Goal: Transaction & Acquisition: Purchase product/service

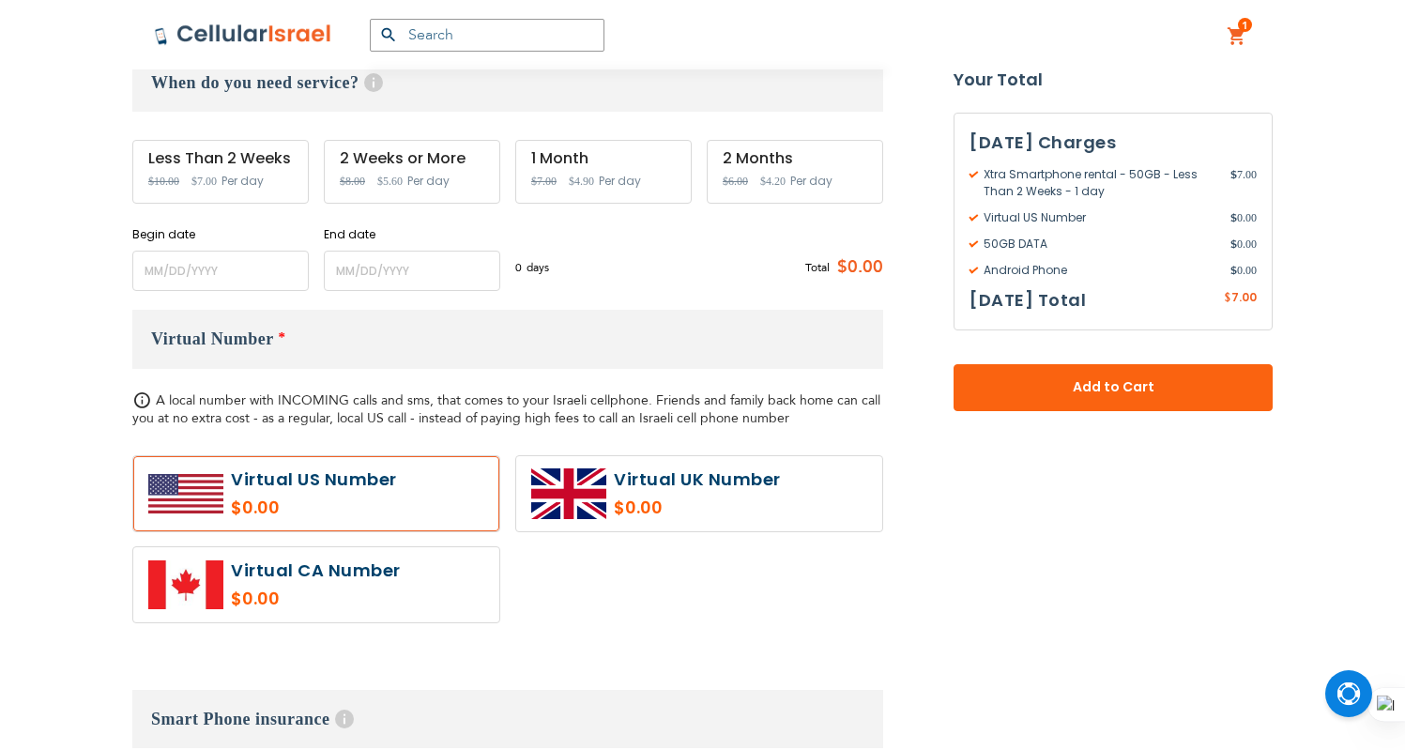
scroll to position [672, 0]
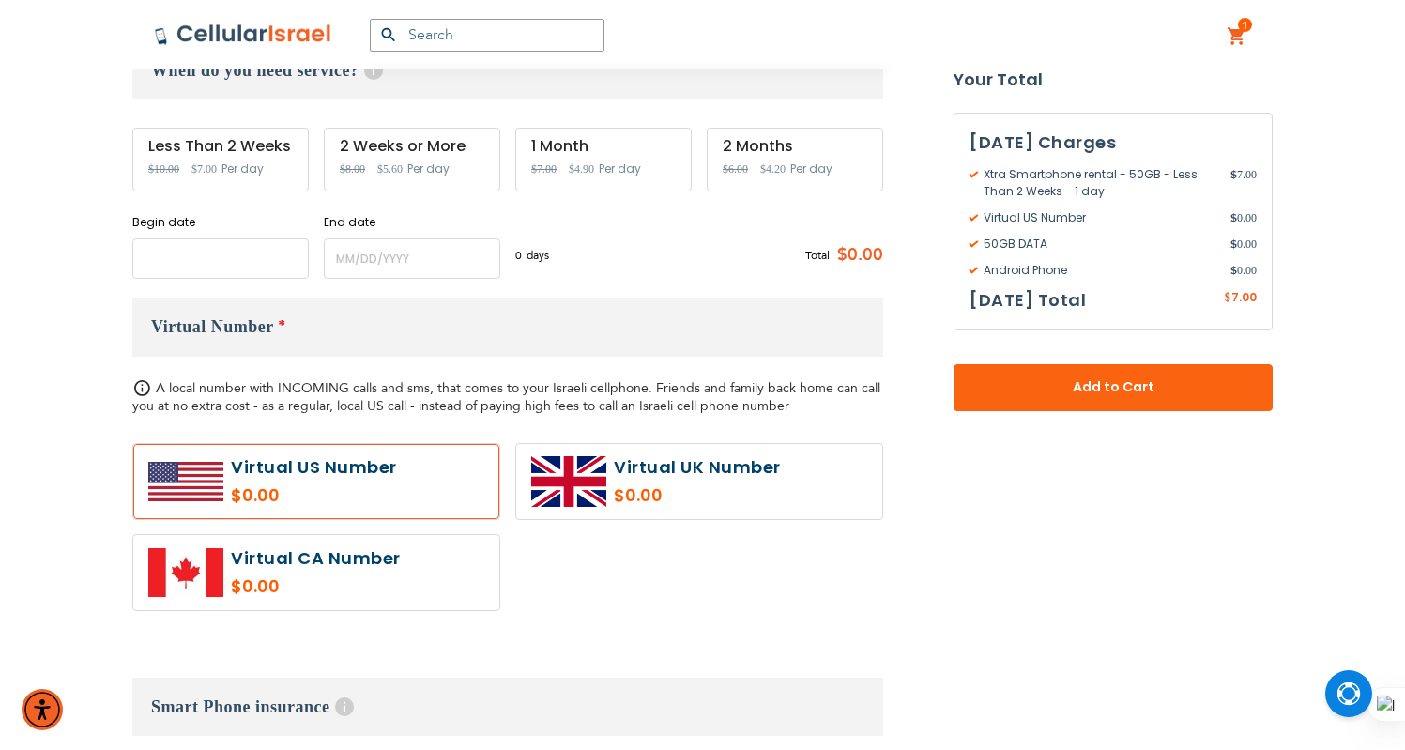
click at [283, 245] on input "name" at bounding box center [220, 258] width 176 height 40
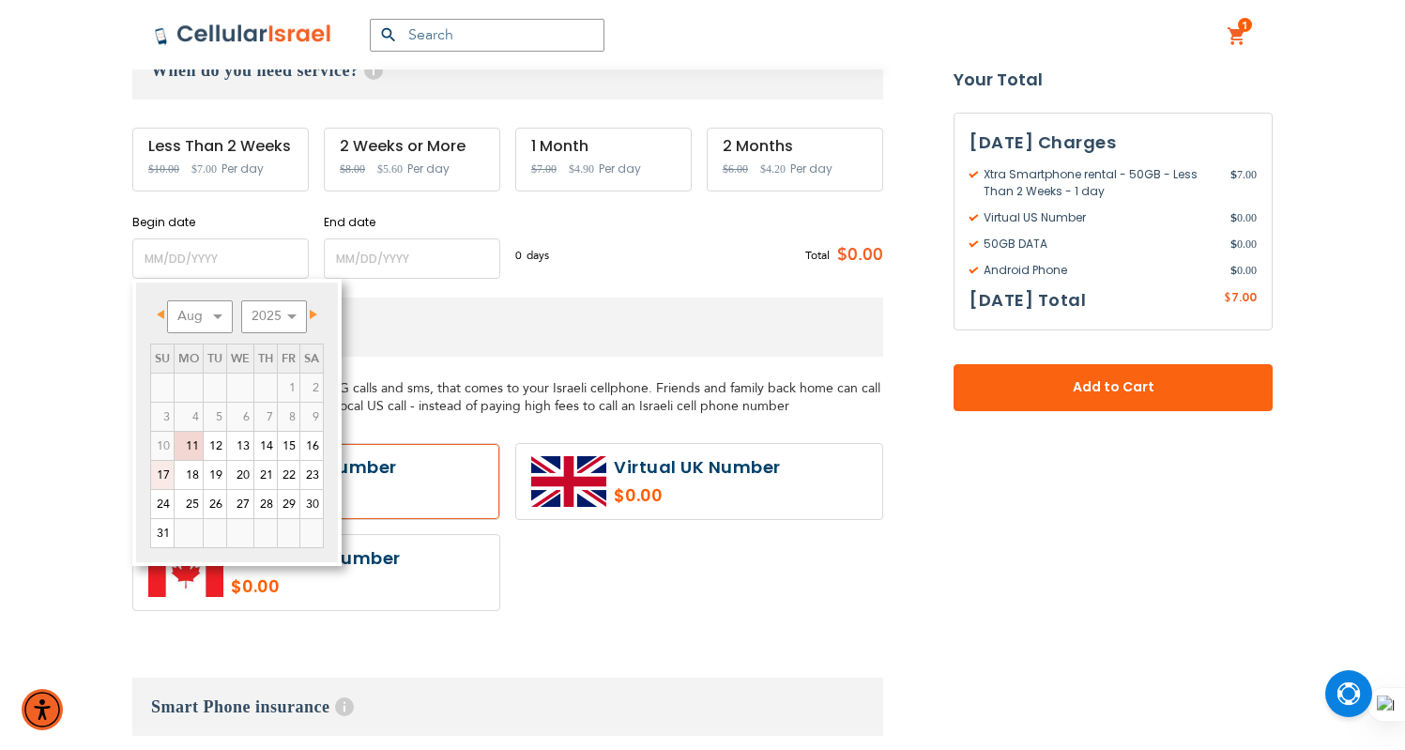
click at [161, 476] on link "17" at bounding box center [162, 475] width 23 height 28
type input "[DATE]"
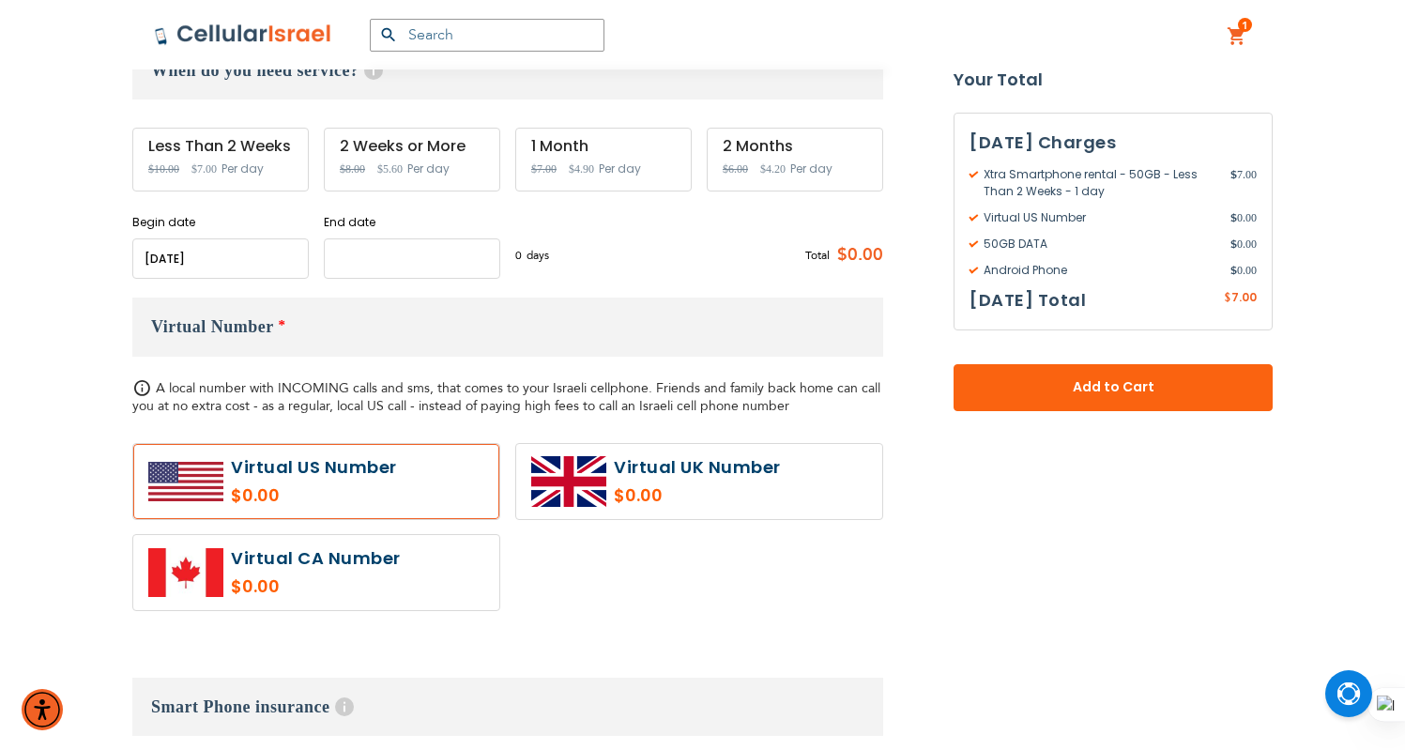
click at [434, 258] on input "name" at bounding box center [412, 258] width 176 height 40
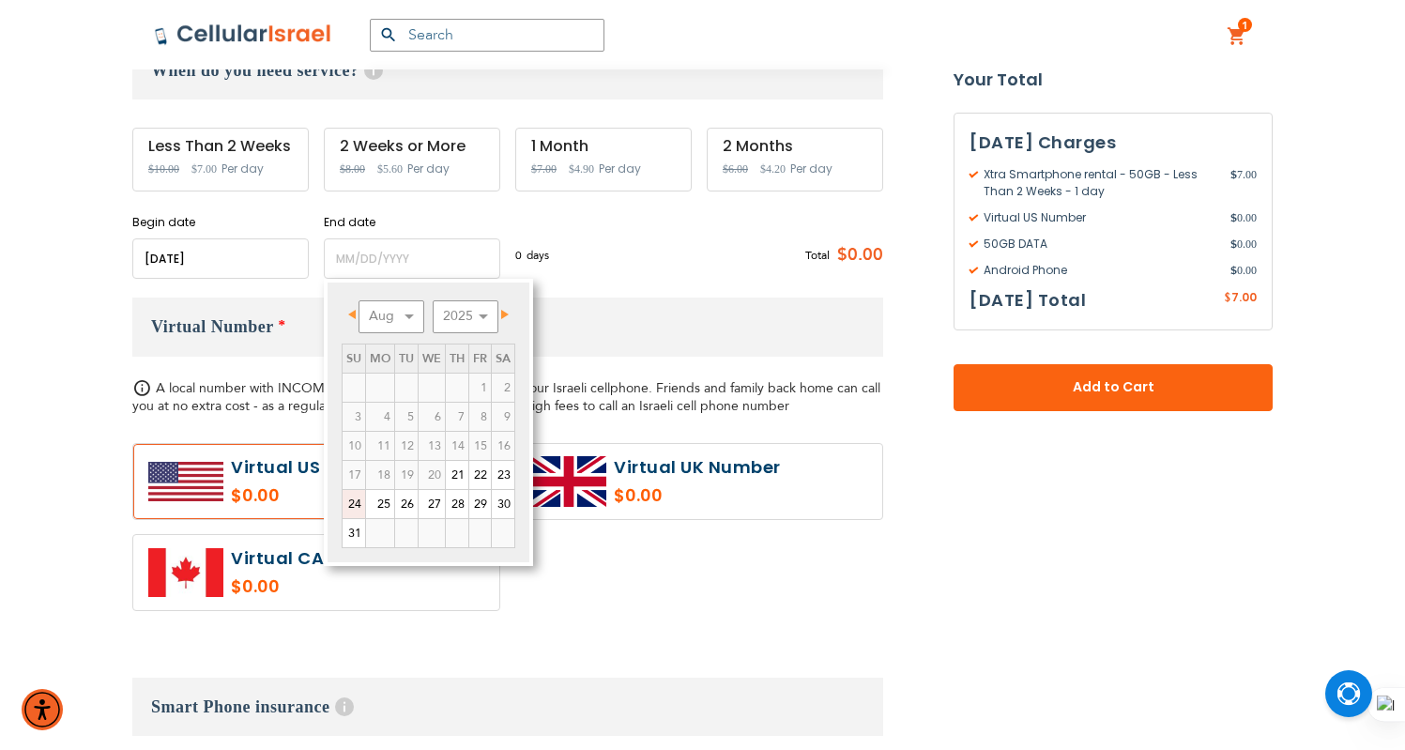
click at [346, 499] on link "24" at bounding box center [354, 504] width 23 height 28
type input "[DATE]"
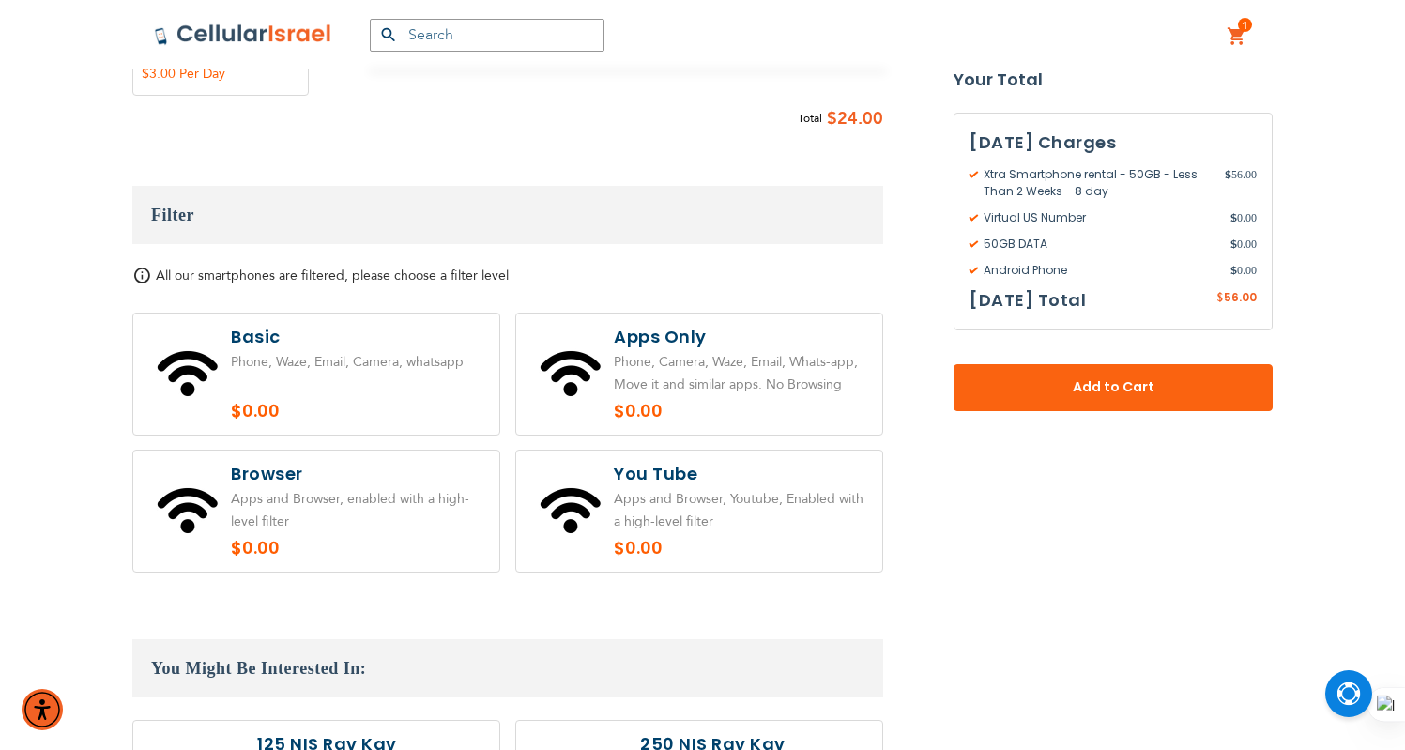
scroll to position [1522, 0]
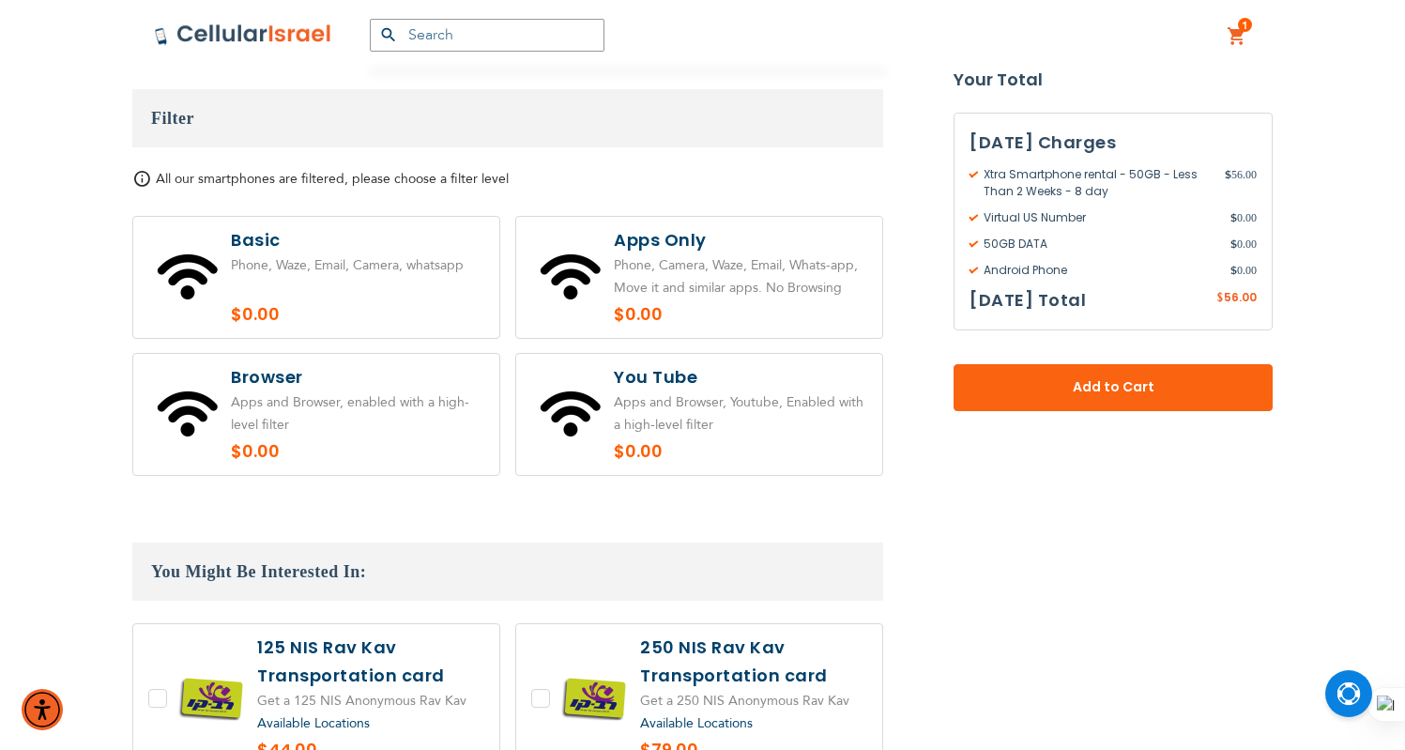
click at [800, 314] on label at bounding box center [699, 277] width 366 height 121
radio input "true"
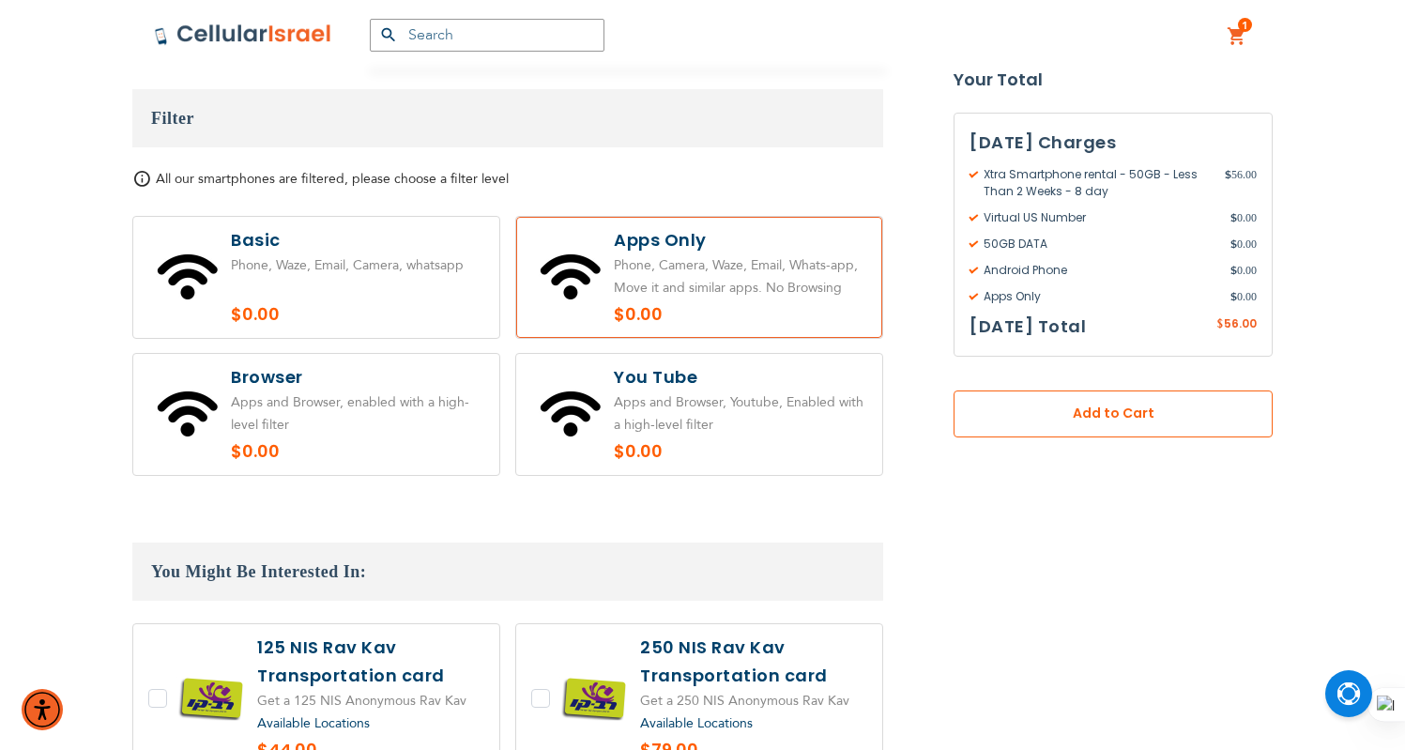
click at [1044, 420] on span "Add to Cart" at bounding box center [1113, 415] width 195 height 20
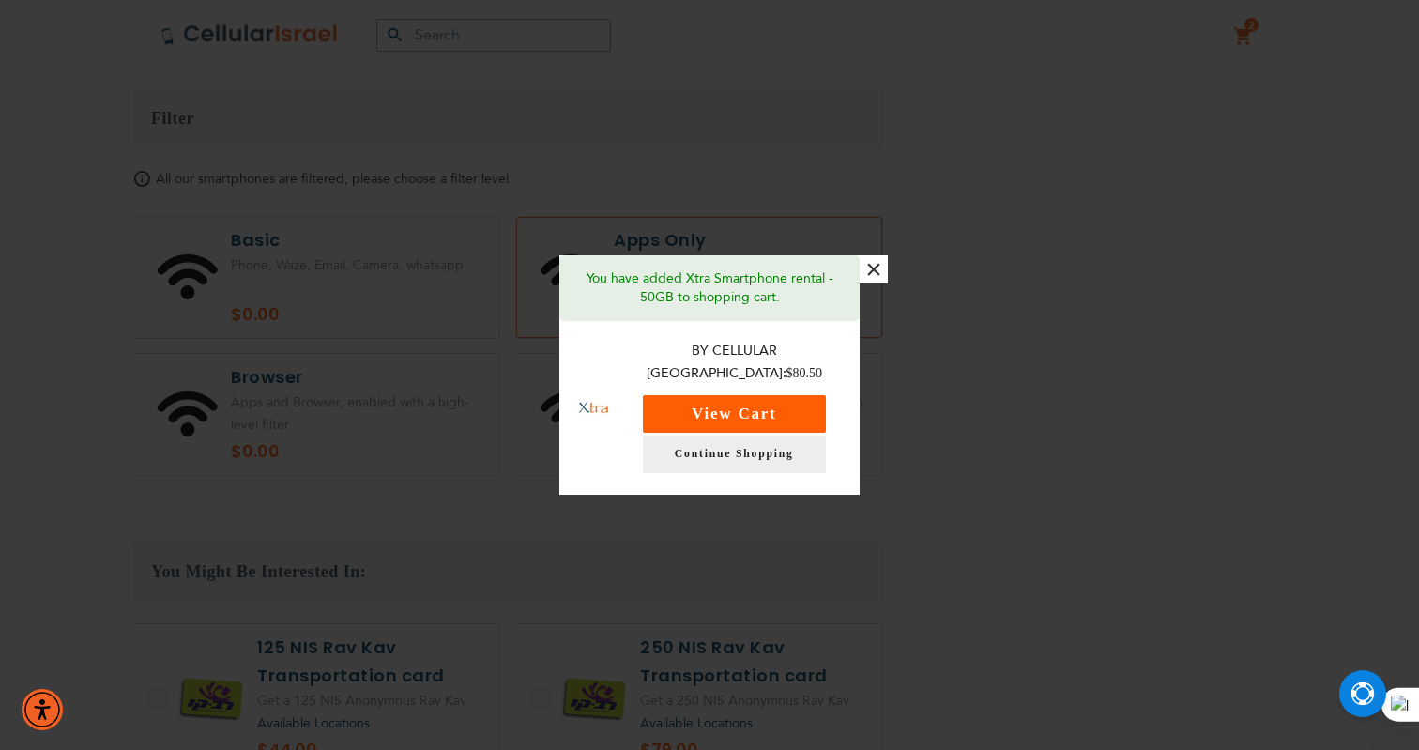
click at [821, 406] on button "View Cart" at bounding box center [734, 414] width 183 height 38
